Goal: Information Seeking & Learning: Learn about a topic

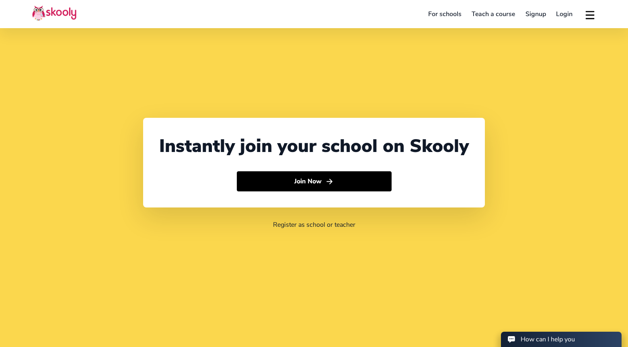
select select "65"
select select "[GEOGRAPHIC_DATA]"
select select "[GEOGRAPHIC_DATA]/[GEOGRAPHIC_DATA]"
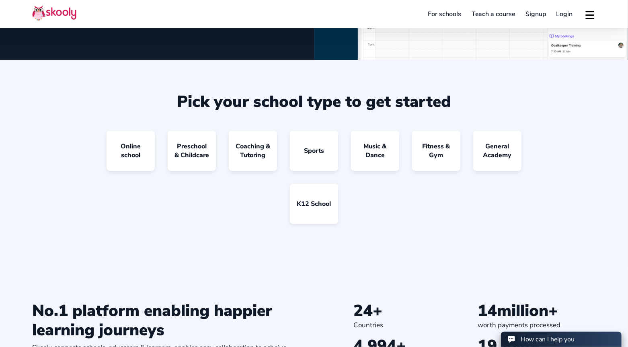
scroll to position [622, 0]
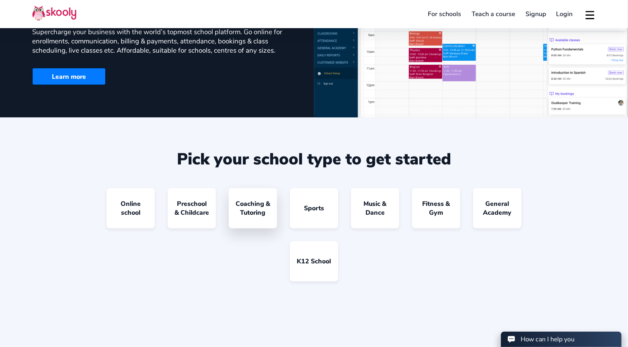
click at [261, 197] on link "Coaching & Tutoring" at bounding box center [253, 208] width 48 height 40
select select "SG"
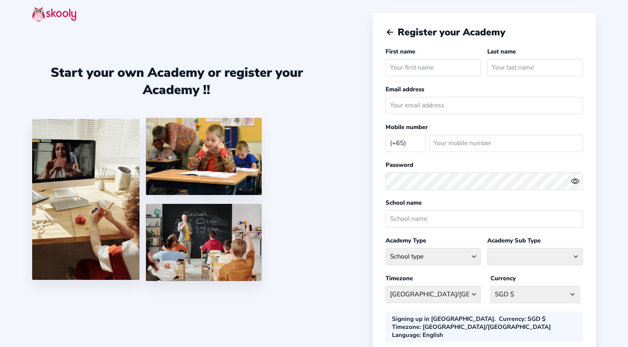
select select "SG"
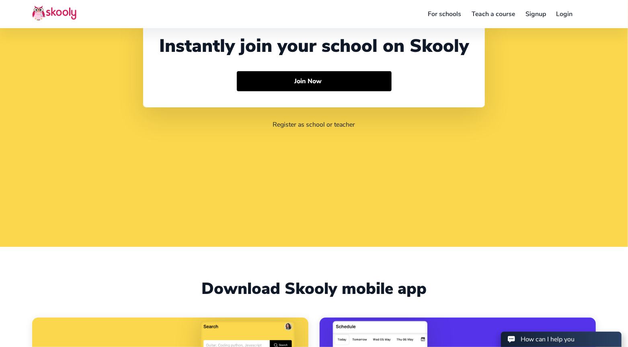
select select "65"
select select "[GEOGRAPHIC_DATA]"
select select "[GEOGRAPHIC_DATA]/[GEOGRAPHIC_DATA]"
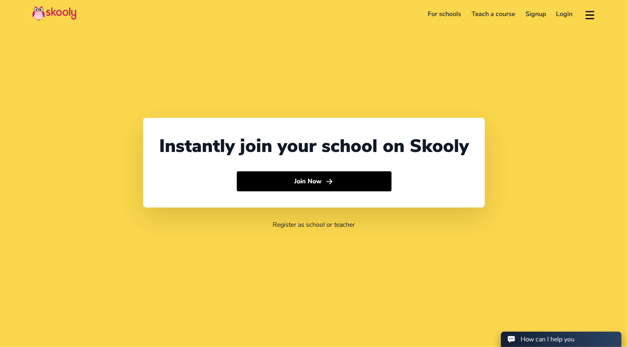
click at [440, 15] on link "For schools" at bounding box center [445, 14] width 44 height 13
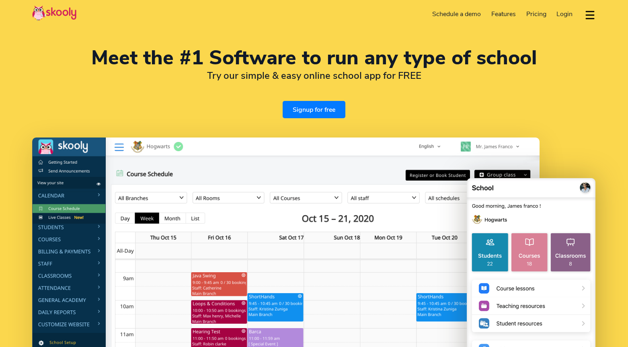
select select "en"
select select "65"
select select "[GEOGRAPHIC_DATA]"
select select "[GEOGRAPHIC_DATA]/[GEOGRAPHIC_DATA]"
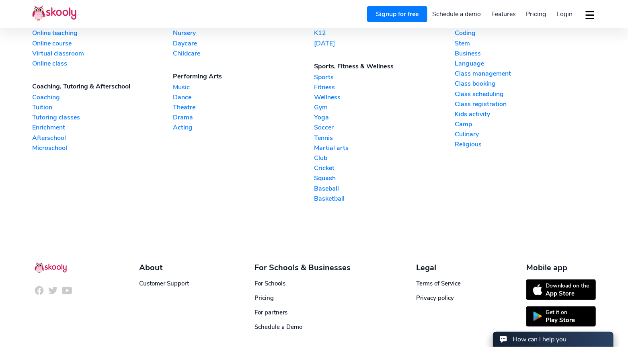
scroll to position [1943, 0]
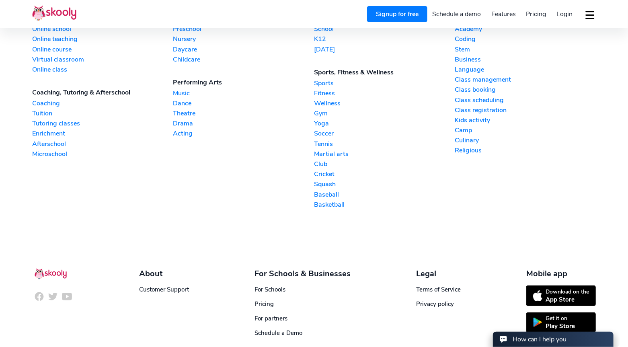
click at [60, 119] on link "Tutoring classes" at bounding box center [102, 123] width 141 height 9
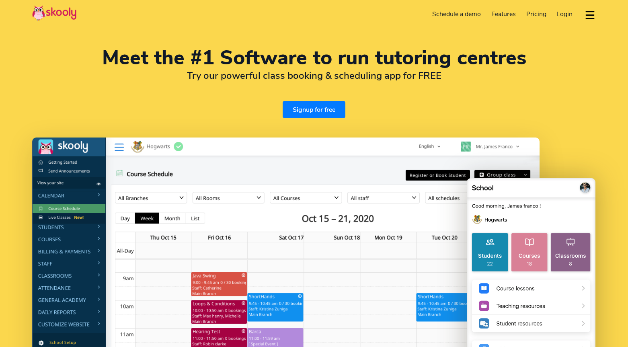
select select "en"
select select "65"
select select "[GEOGRAPHIC_DATA]"
select select "[GEOGRAPHIC_DATA]/[GEOGRAPHIC_DATA]"
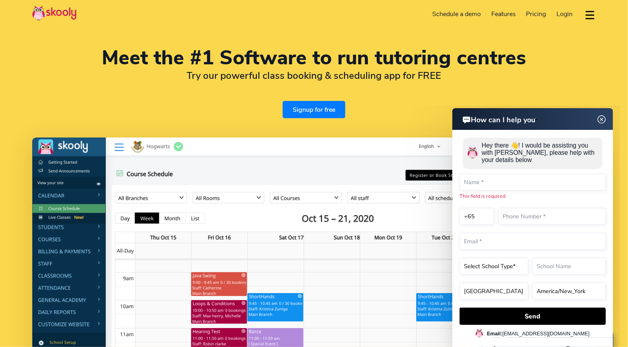
drag, startPoint x: 601, startPoint y: 118, endPoint x: 990, endPoint y: 224, distance: 402.5
click at [601, 118] on img at bounding box center [601, 119] width 15 height 10
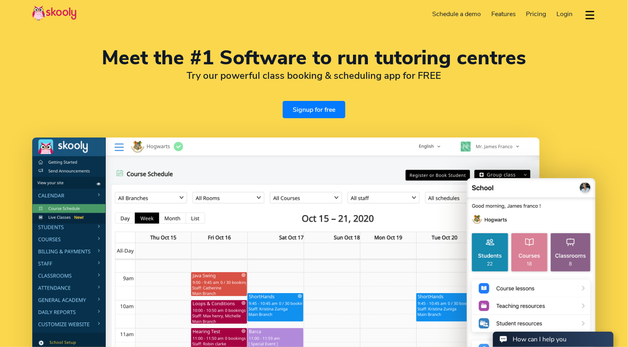
click at [506, 103] on div "Meet the #1 Software to run tutoring centres Try our powerful class booking & s…" at bounding box center [314, 83] width 564 height 70
